Goal: Information Seeking & Learning: Learn about a topic

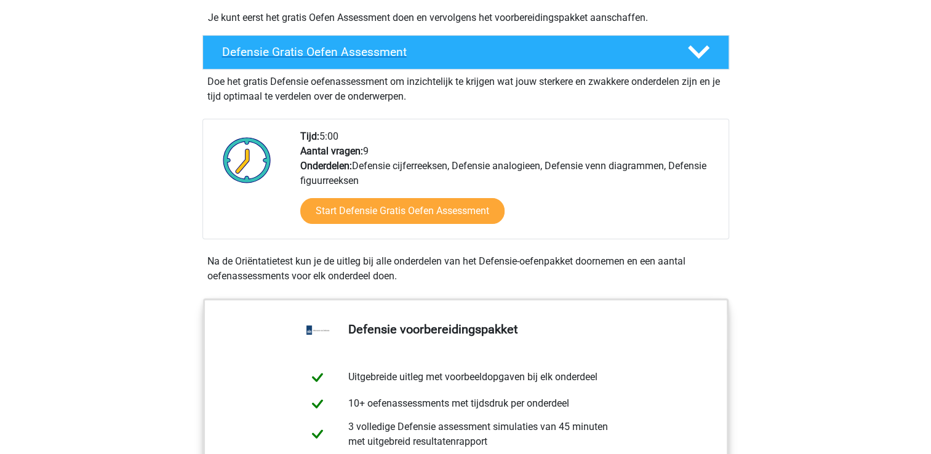
scroll to position [317, 0]
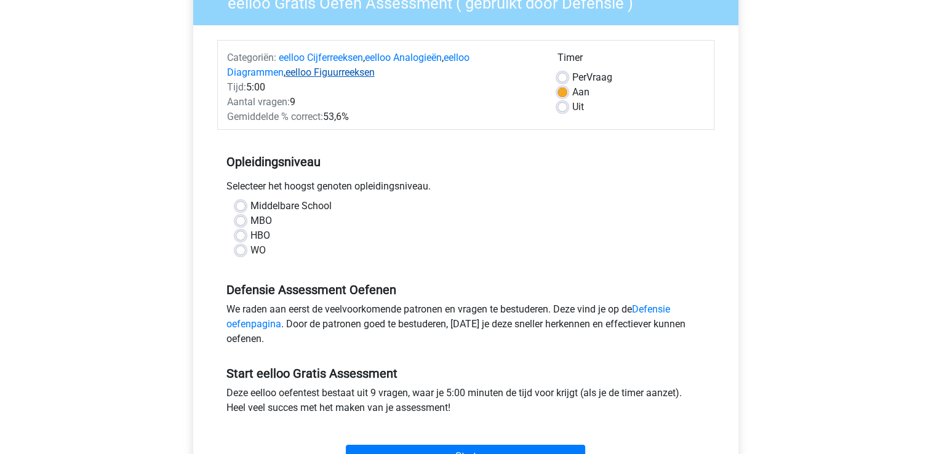
scroll to position [121, 0]
click at [251, 209] on label "Middelbare School" at bounding box center [291, 205] width 81 height 15
click at [239, 209] on input "Middelbare School" at bounding box center [241, 204] width 10 height 12
radio input "true"
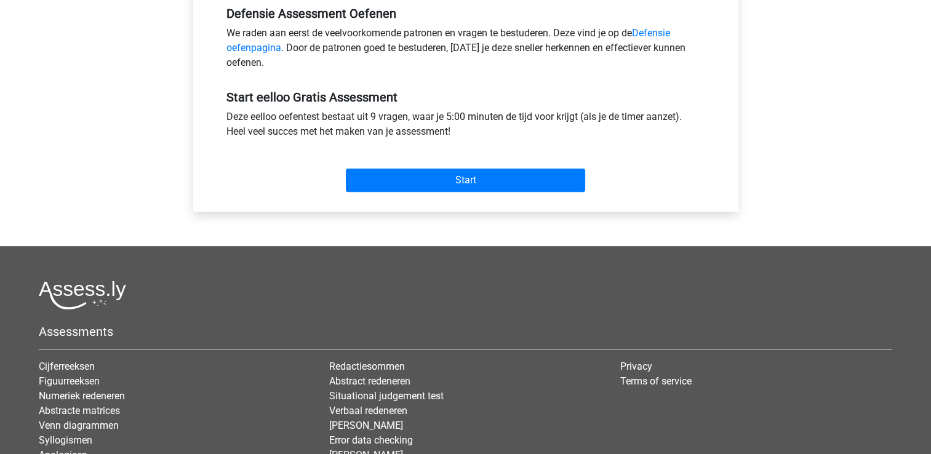
scroll to position [387, 0]
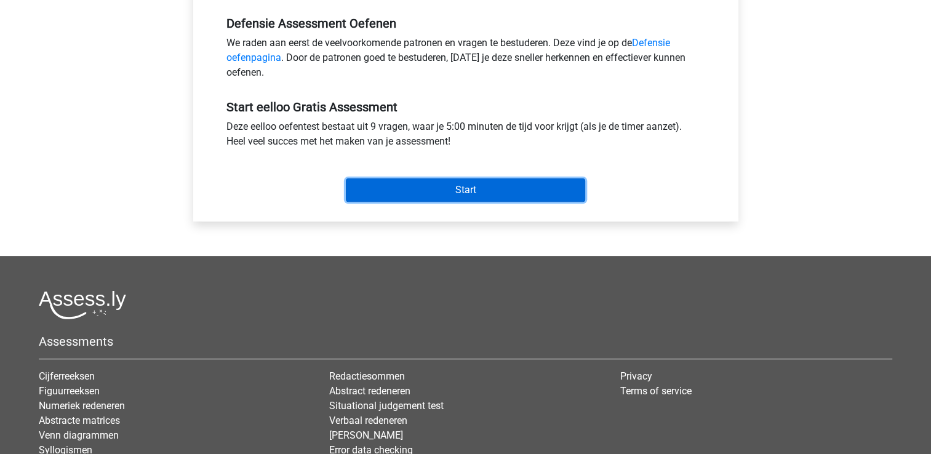
click at [398, 189] on input "Start" at bounding box center [465, 190] width 239 height 23
